Goal: Find specific page/section: Find specific page/section

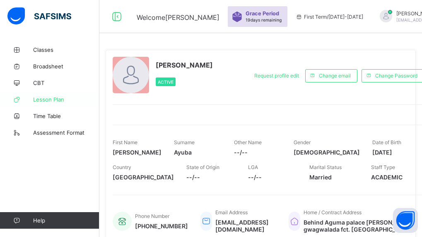
click at [46, 97] on span "Lesson Plan" at bounding box center [66, 99] width 66 height 7
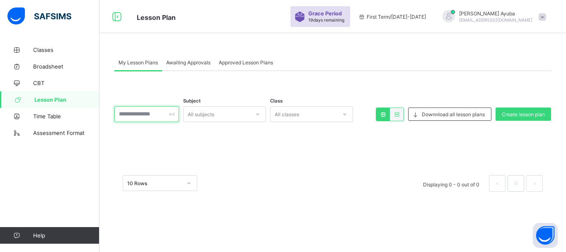
click at [179, 117] on input "text" at bounding box center [146, 114] width 65 height 16
click at [145, 114] on input "text" at bounding box center [146, 114] width 65 height 16
